Goal: Find specific page/section: Find specific page/section

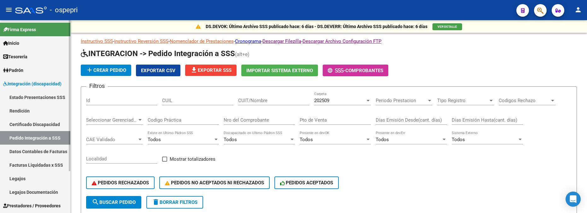
click at [51, 139] on link "Pedido Integración a SSS" at bounding box center [35, 138] width 70 height 14
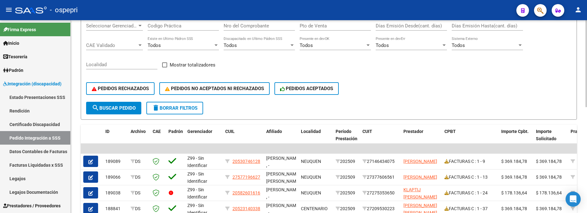
scroll to position [95, 0]
drag, startPoint x: 122, startPoint y: 86, endPoint x: 165, endPoint y: 69, distance: 45.6
click at [122, 86] on span "PEDIDOS RECHAZADOS" at bounding box center [120, 89] width 57 height 6
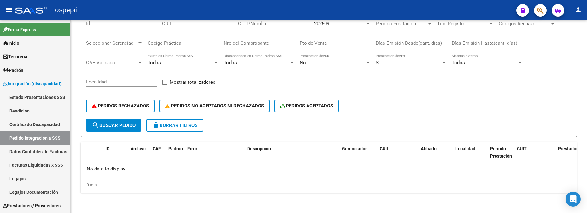
scroll to position [77, 0]
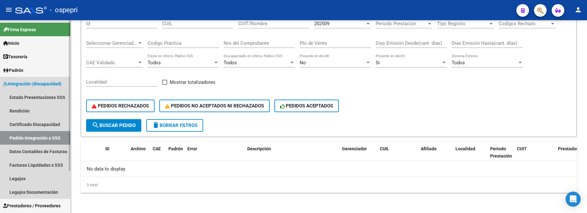
click at [39, 81] on span "Integración (discapacidad)" at bounding box center [32, 83] width 58 height 7
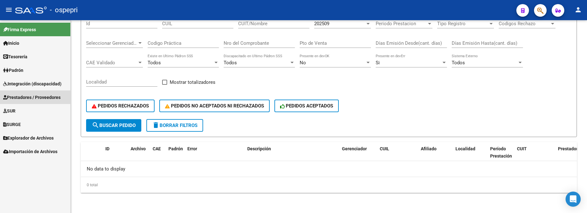
click at [36, 97] on span "Prestadores / Proveedores" at bounding box center [31, 97] width 57 height 7
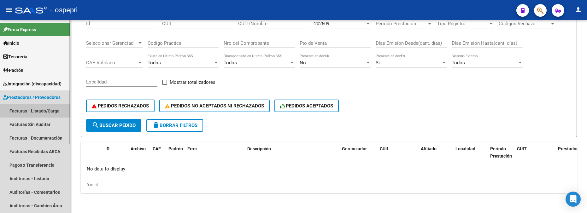
click at [40, 111] on link "Facturas - Listado/Carga" at bounding box center [35, 111] width 70 height 14
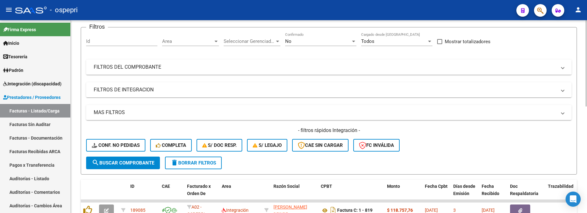
scroll to position [63, 0]
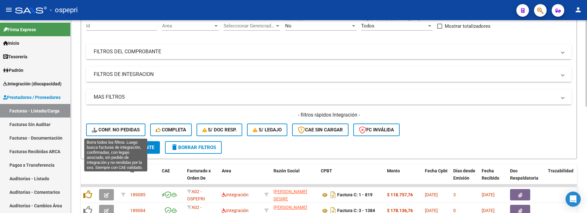
click at [121, 130] on span "Conf. no pedidas" at bounding box center [116, 130] width 48 height 6
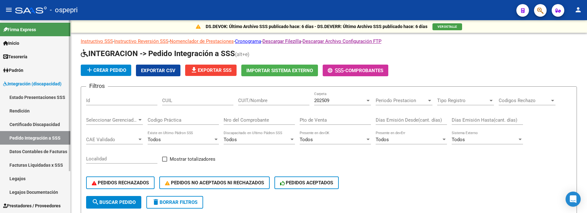
click at [34, 135] on link "Pedido Integración a SSS" at bounding box center [35, 138] width 70 height 14
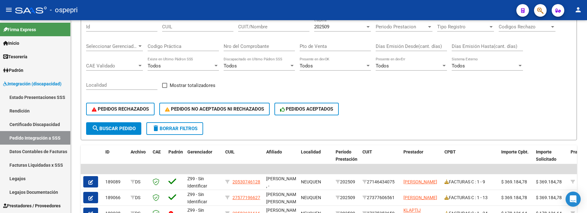
scroll to position [63, 0]
